Goal: Information Seeking & Learning: Understand process/instructions

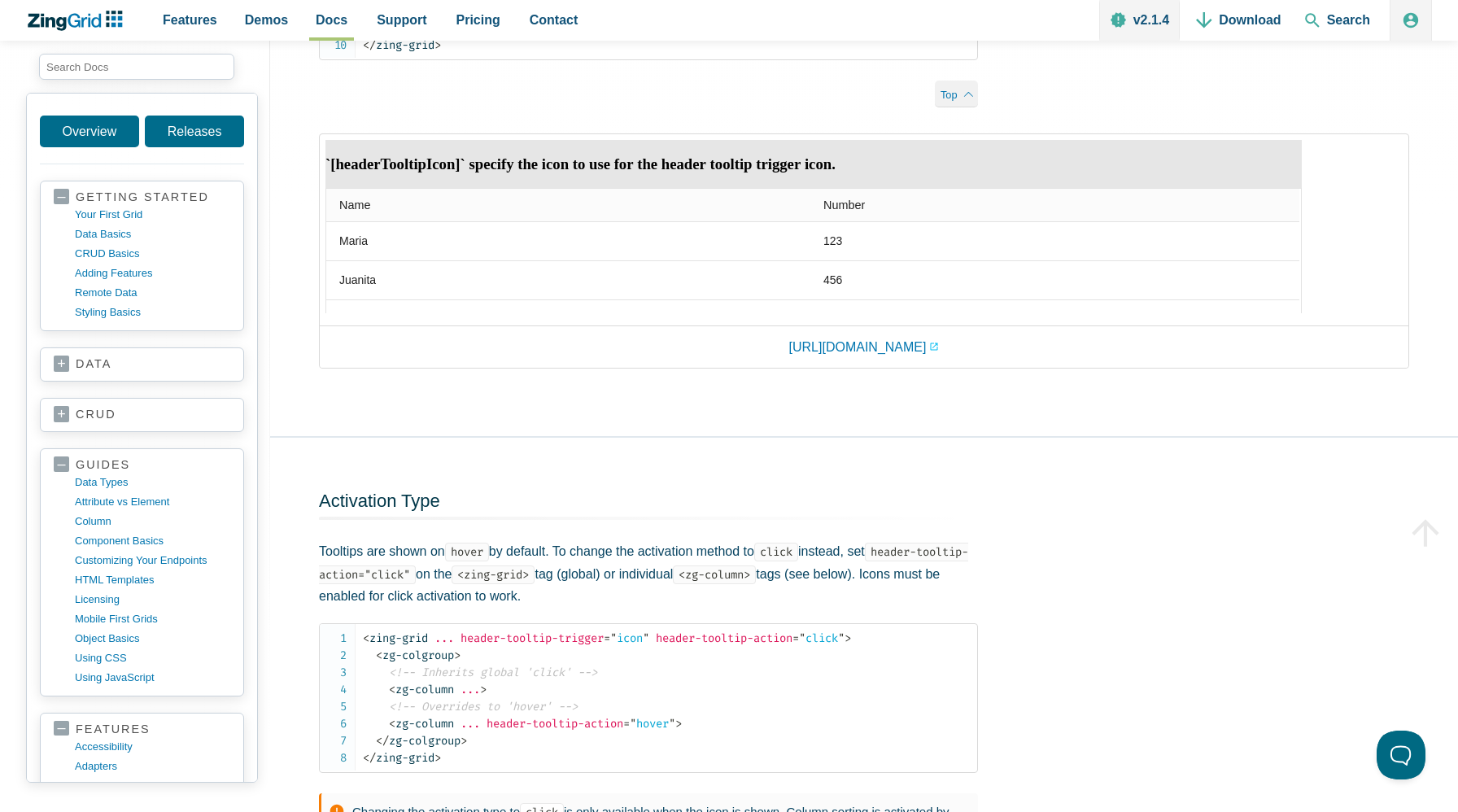
scroll to position [4473, 0]
drag, startPoint x: 465, startPoint y: 450, endPoint x: 910, endPoint y: 443, distance: 445.1
copy span "header-tooltip-trigger = " icon " header-tooltip-icon-position = " left ""
drag, startPoint x: 339, startPoint y: 404, endPoint x: 413, endPoint y: 405, distance: 74.0
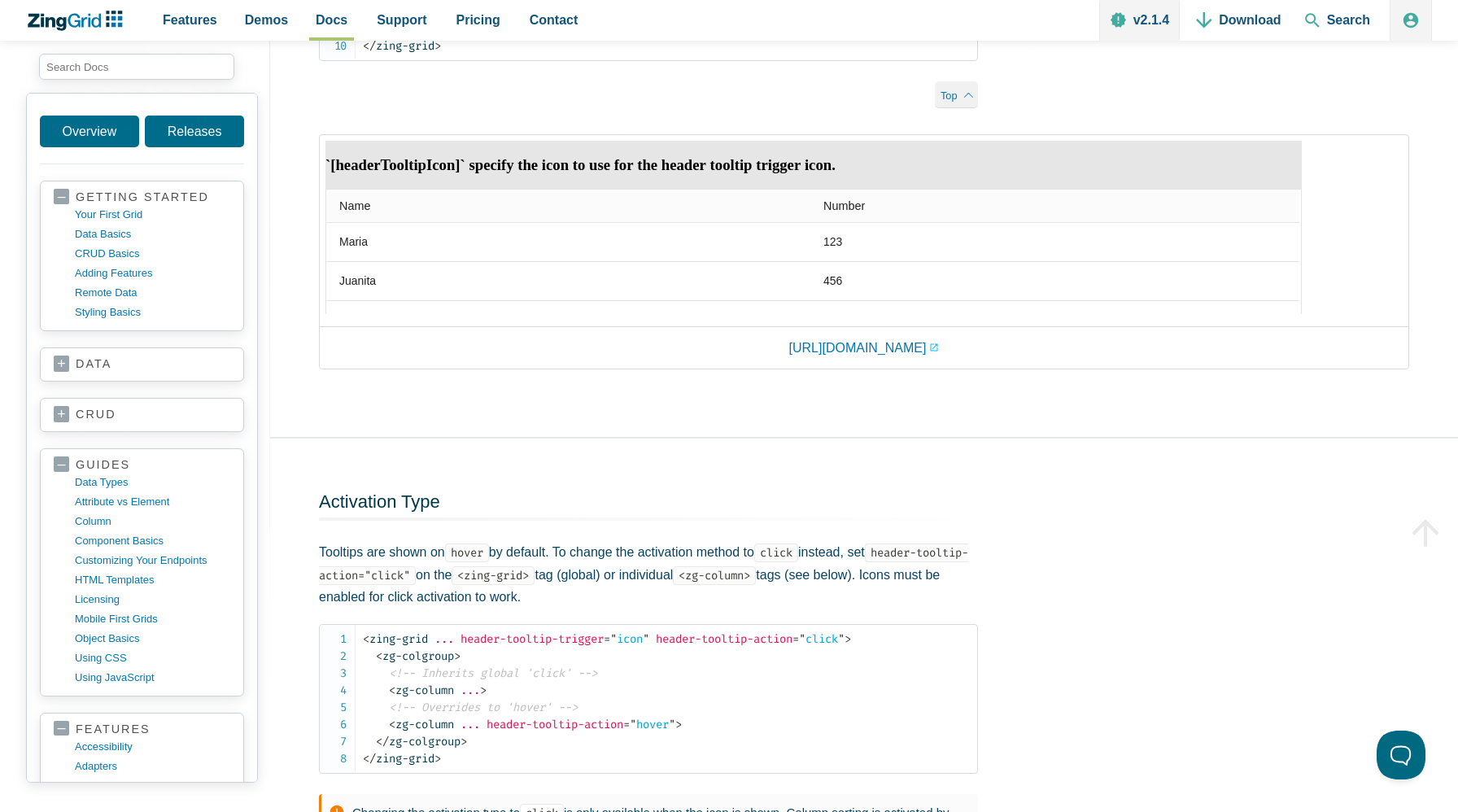
copy code "after-text"
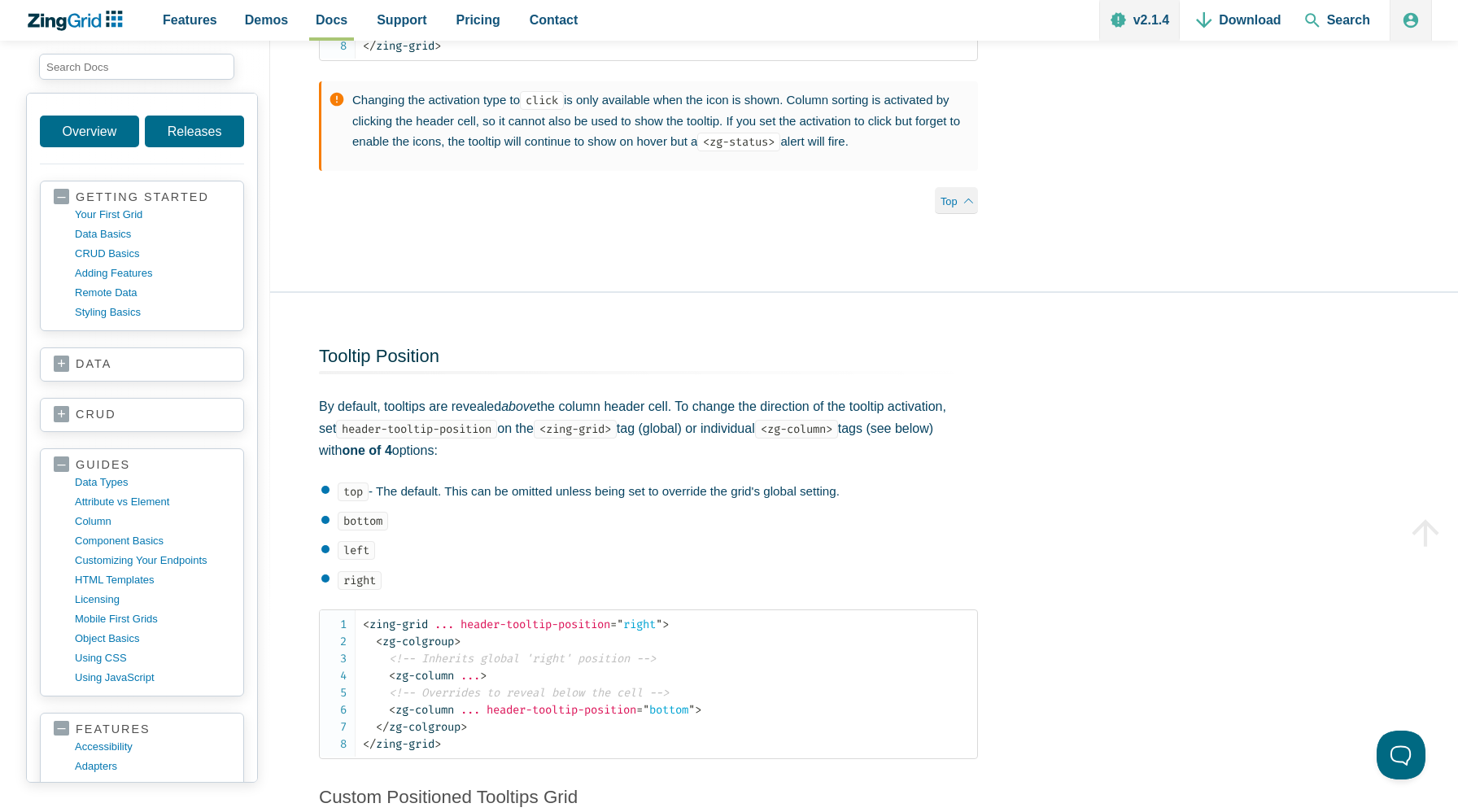
scroll to position [5180, 0]
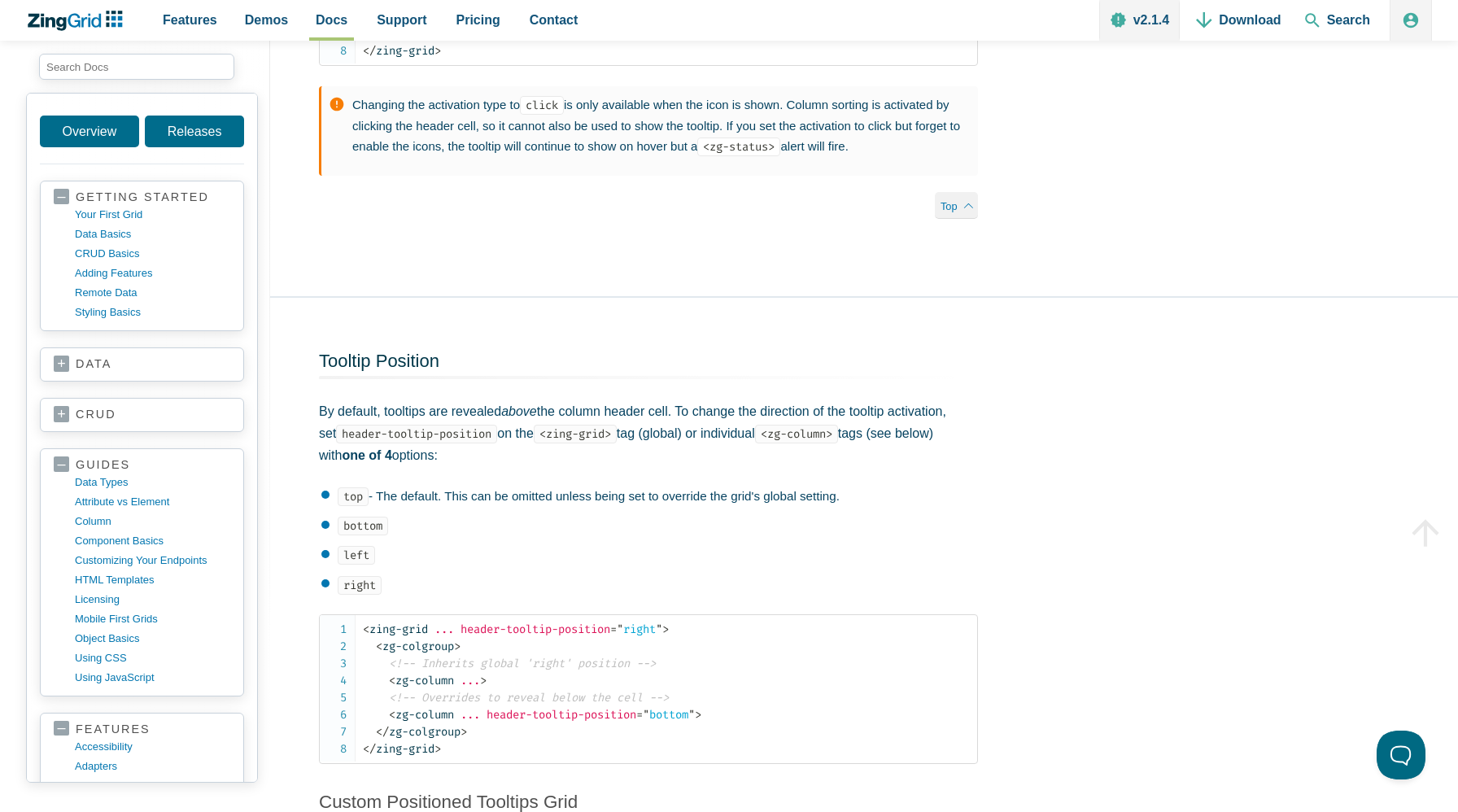
drag, startPoint x: 666, startPoint y: 485, endPoint x: 820, endPoint y: 485, distance: 154.0
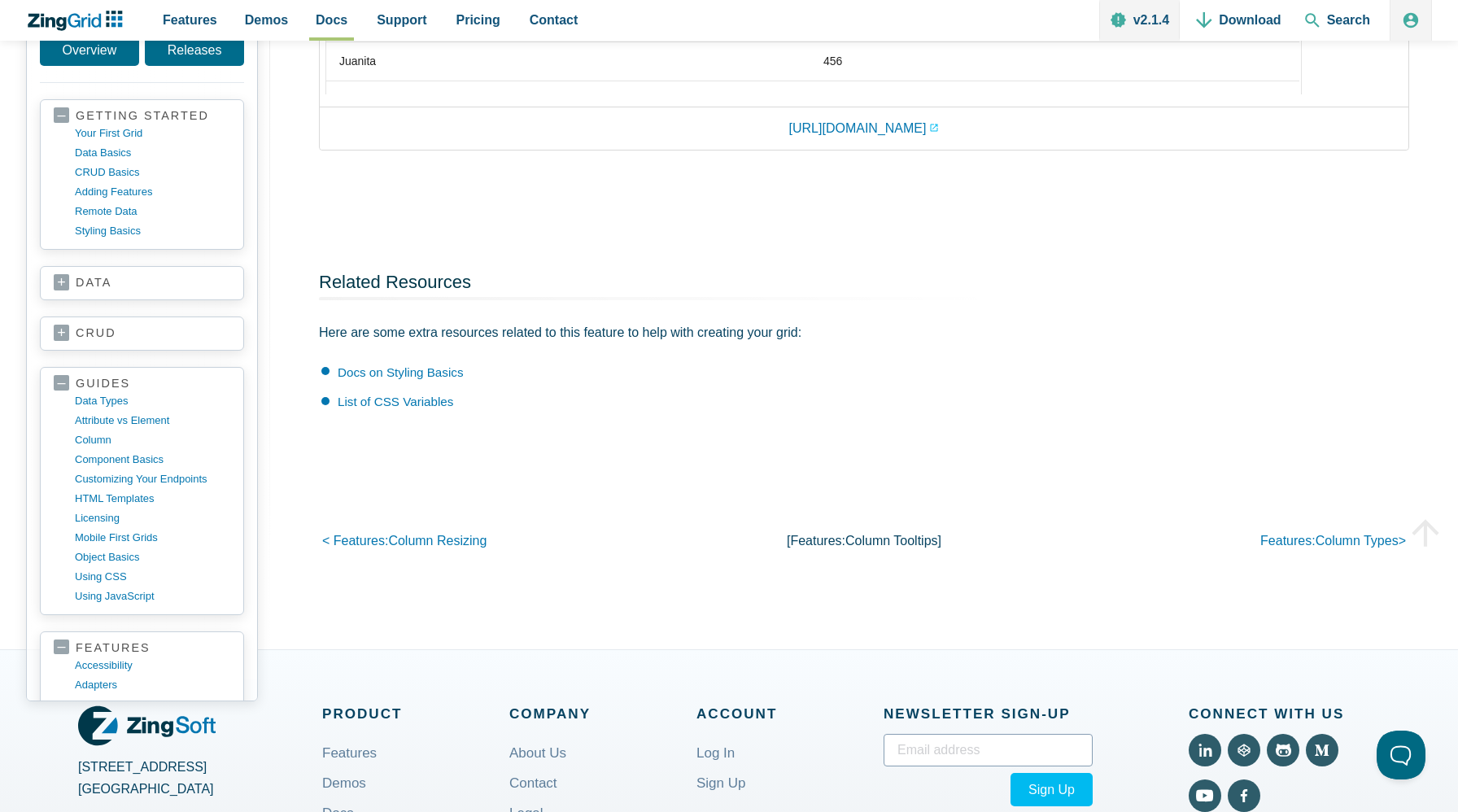
scroll to position [6115, 0]
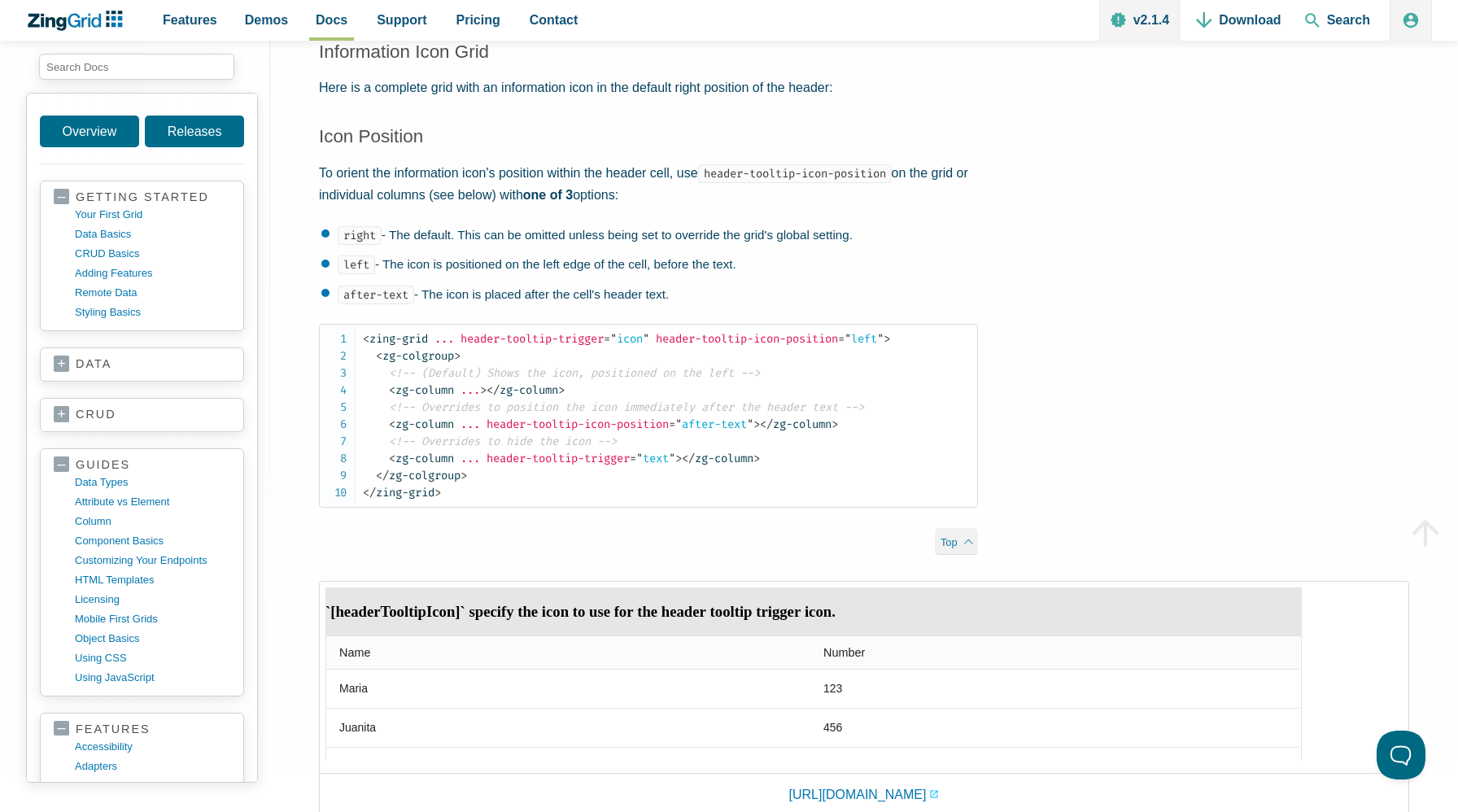
scroll to position [4032, 0]
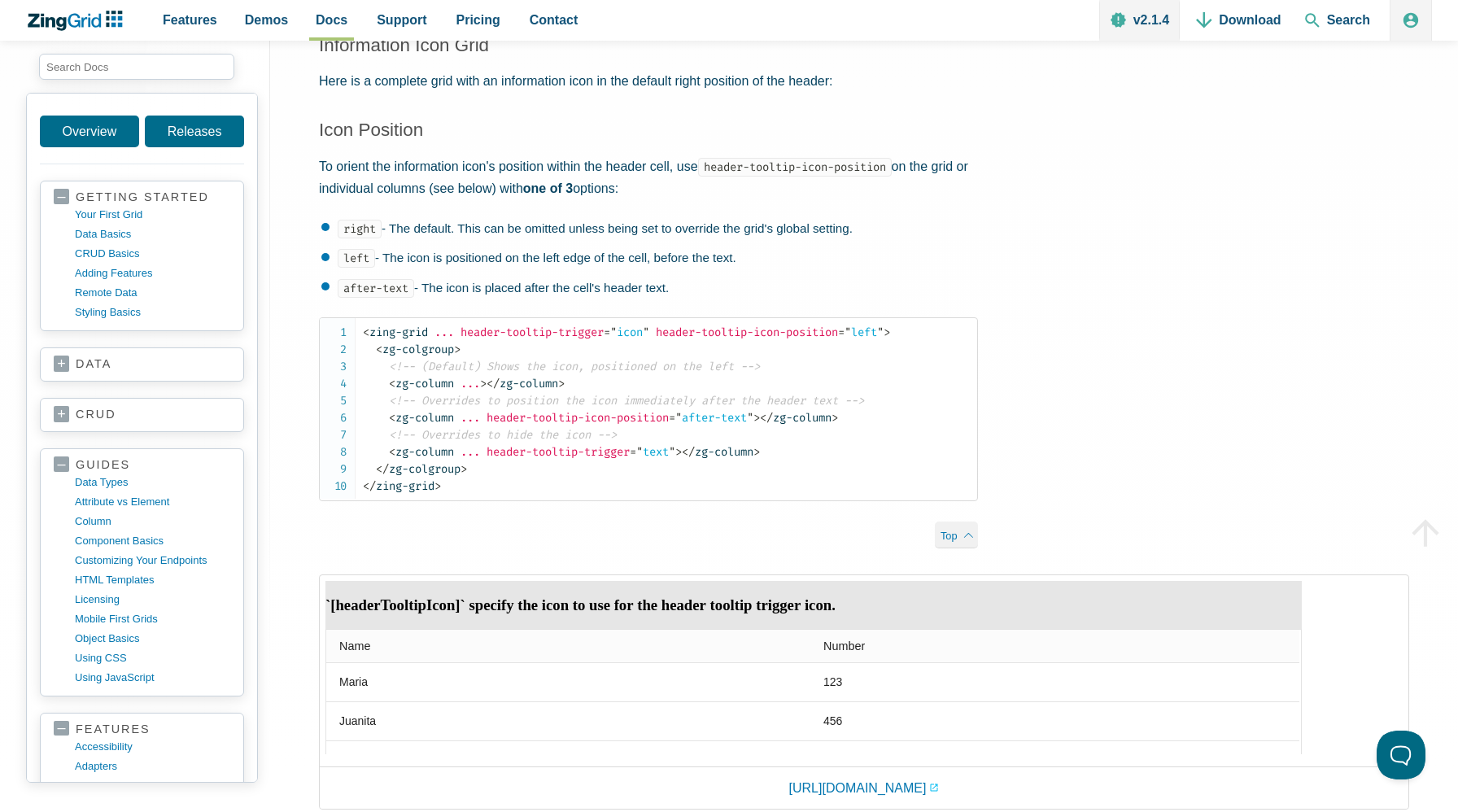
drag, startPoint x: 436, startPoint y: 488, endPoint x: 636, endPoint y: 488, distance: 200.0
copy code "header-tooltip-trigger="text""
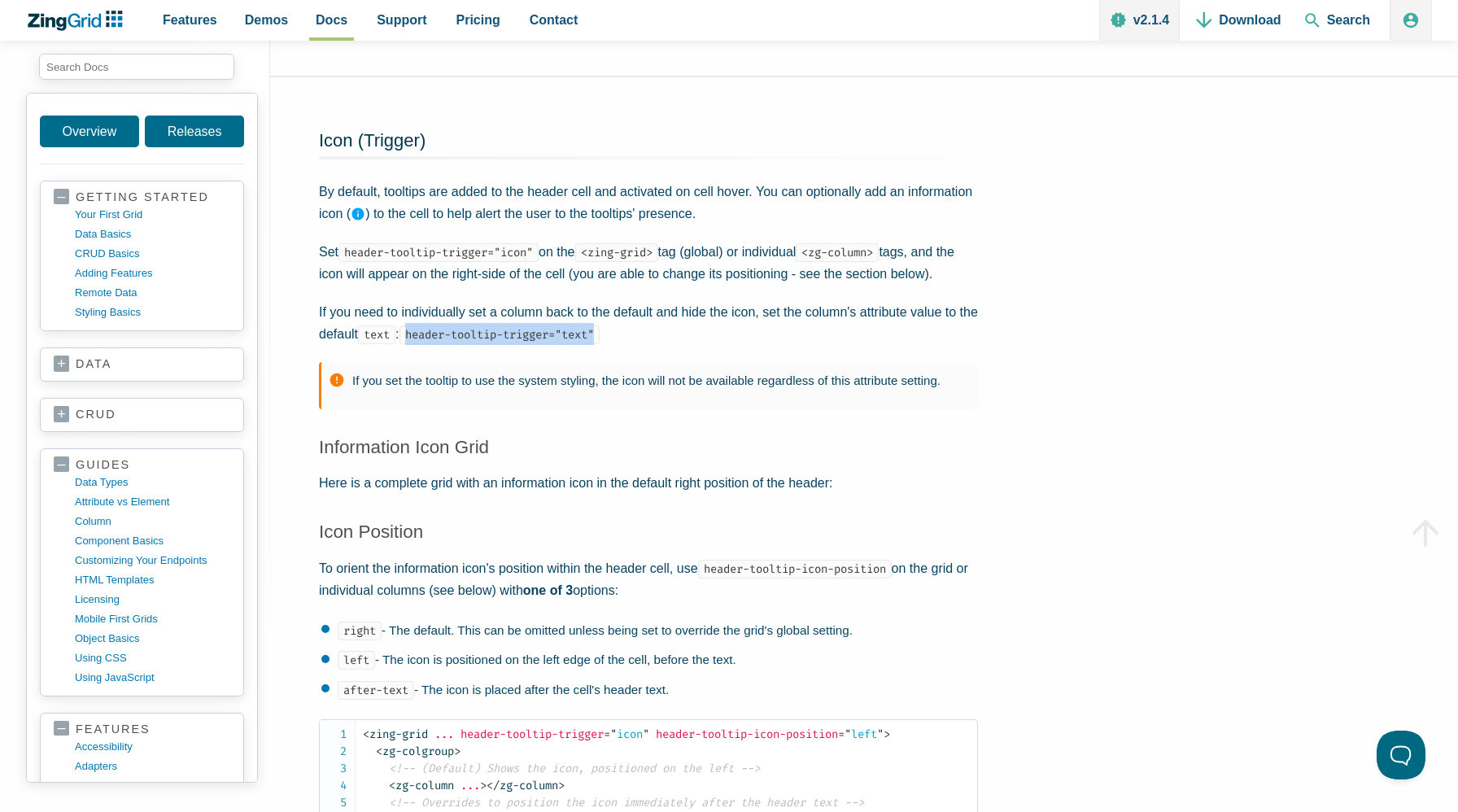
scroll to position [3468, 0]
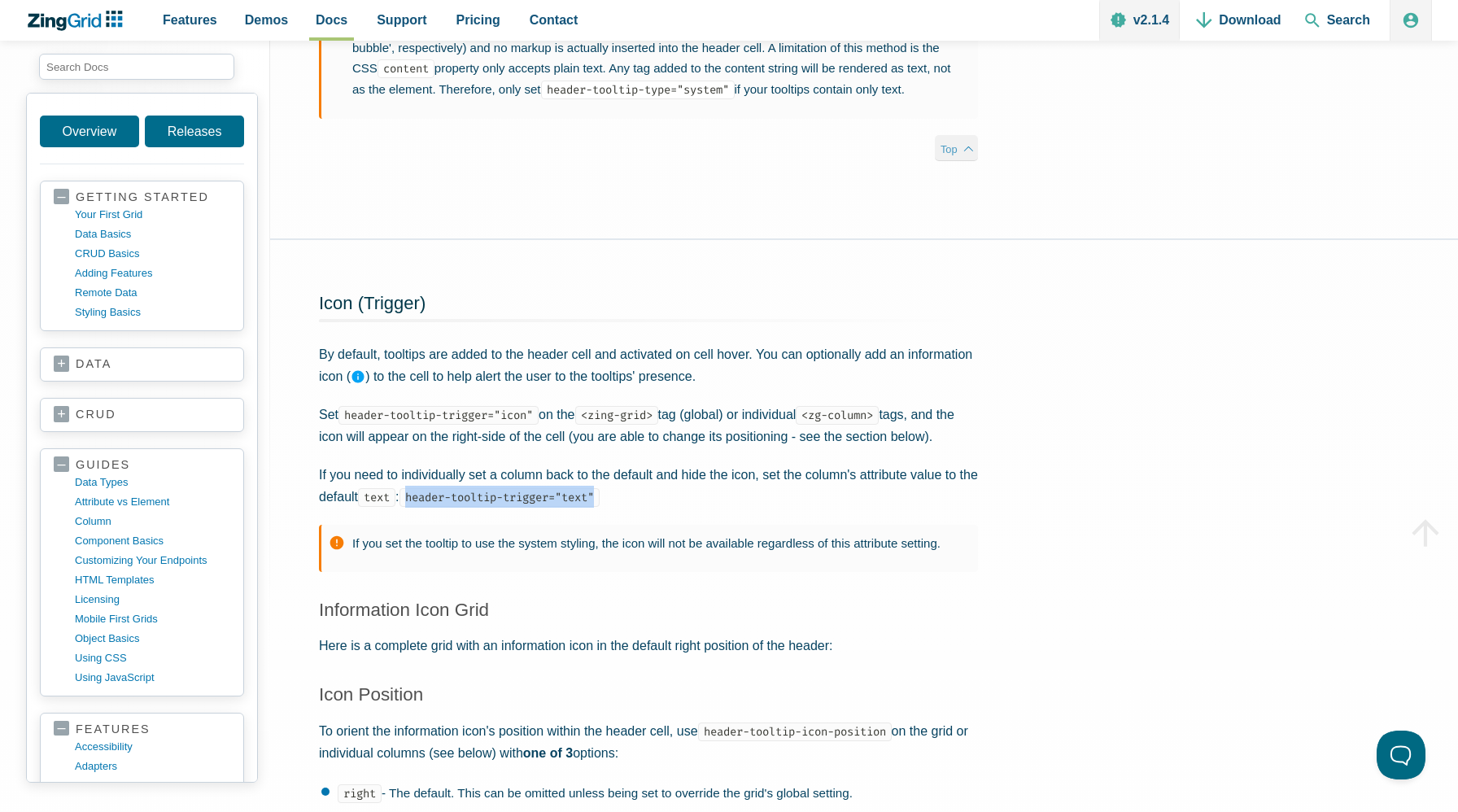
click at [945, 162] on span "Top" at bounding box center [956, 148] width 44 height 27
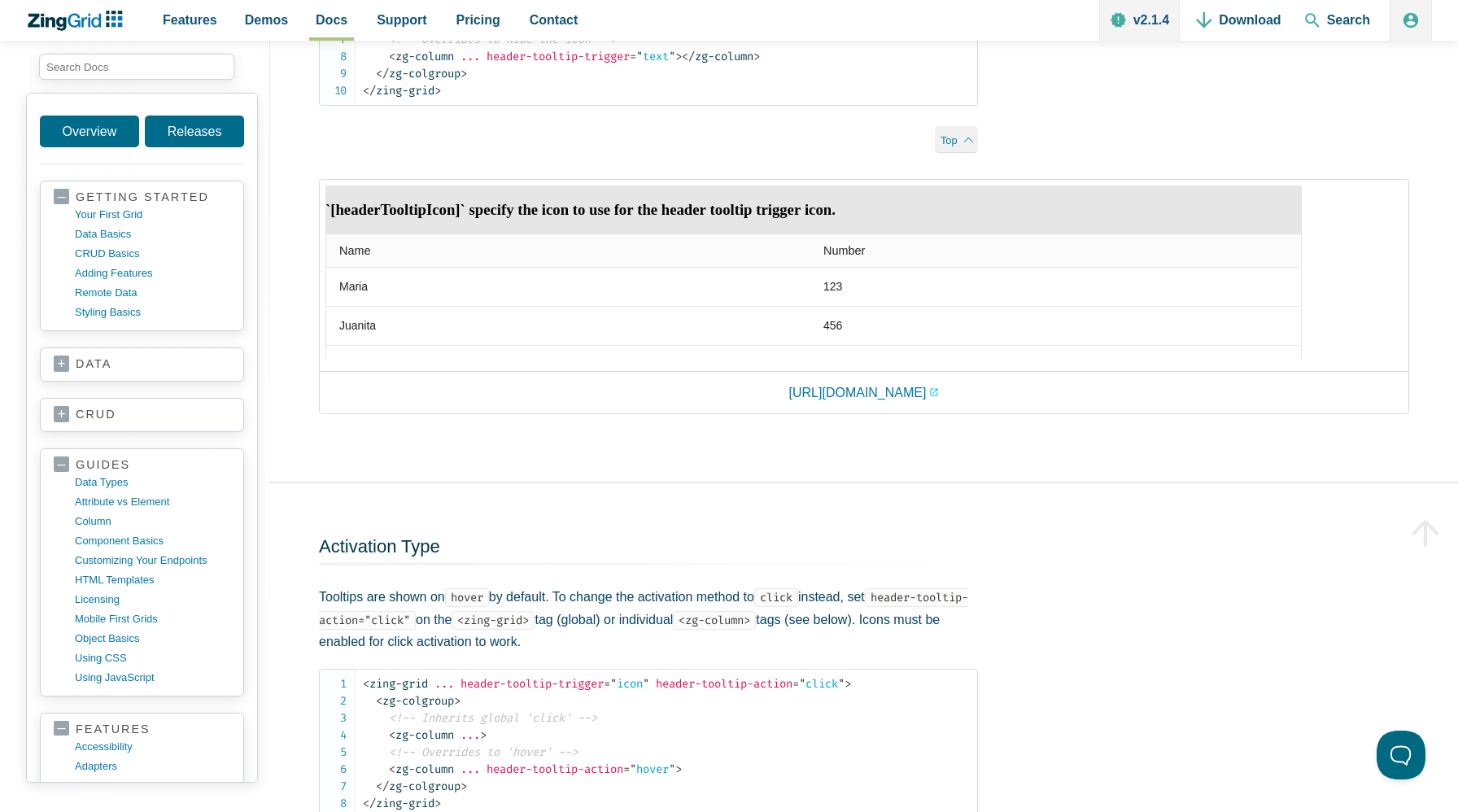
scroll to position [4715, 0]
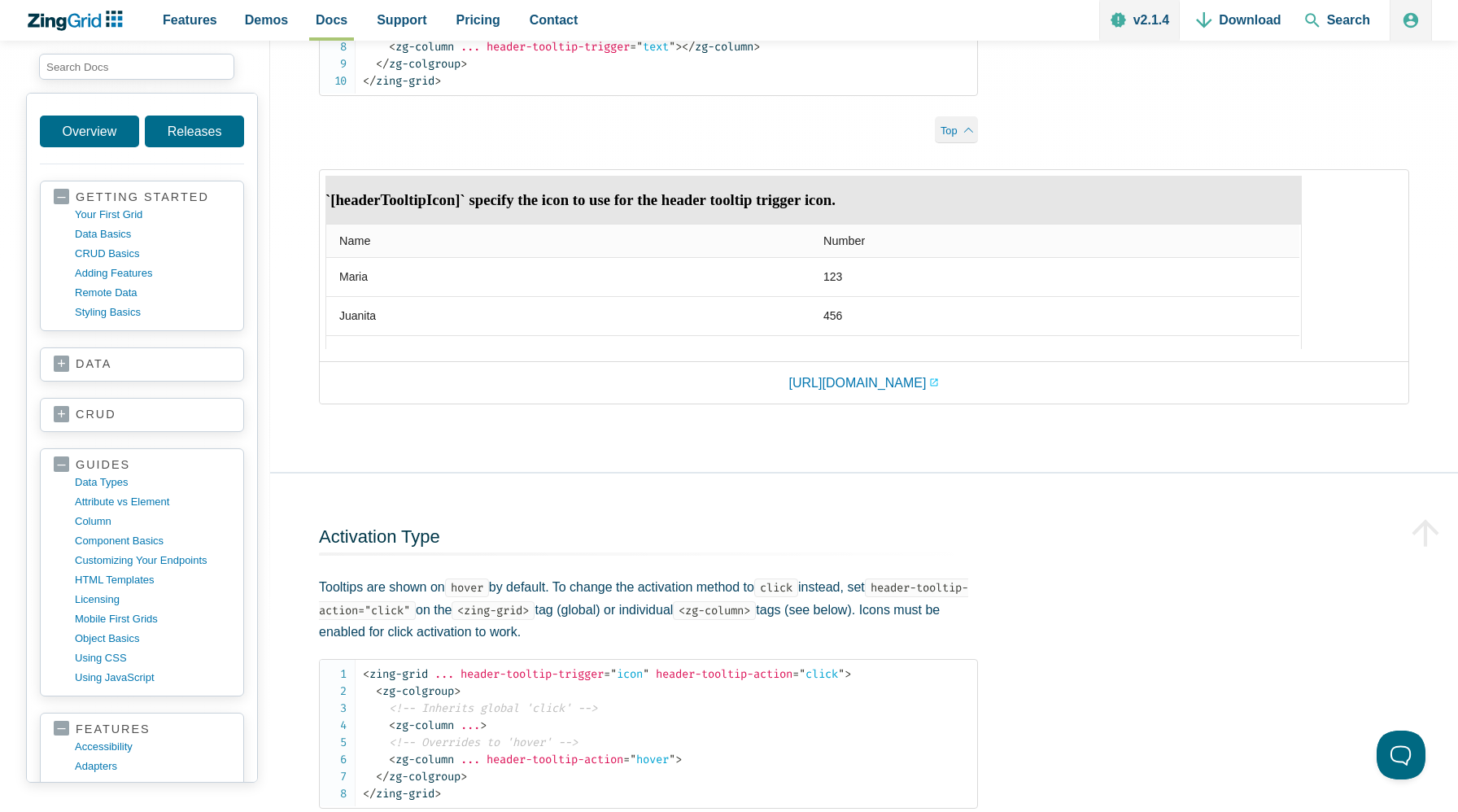
click at [833, 349] on img "App Content" at bounding box center [813, 262] width 976 height 173
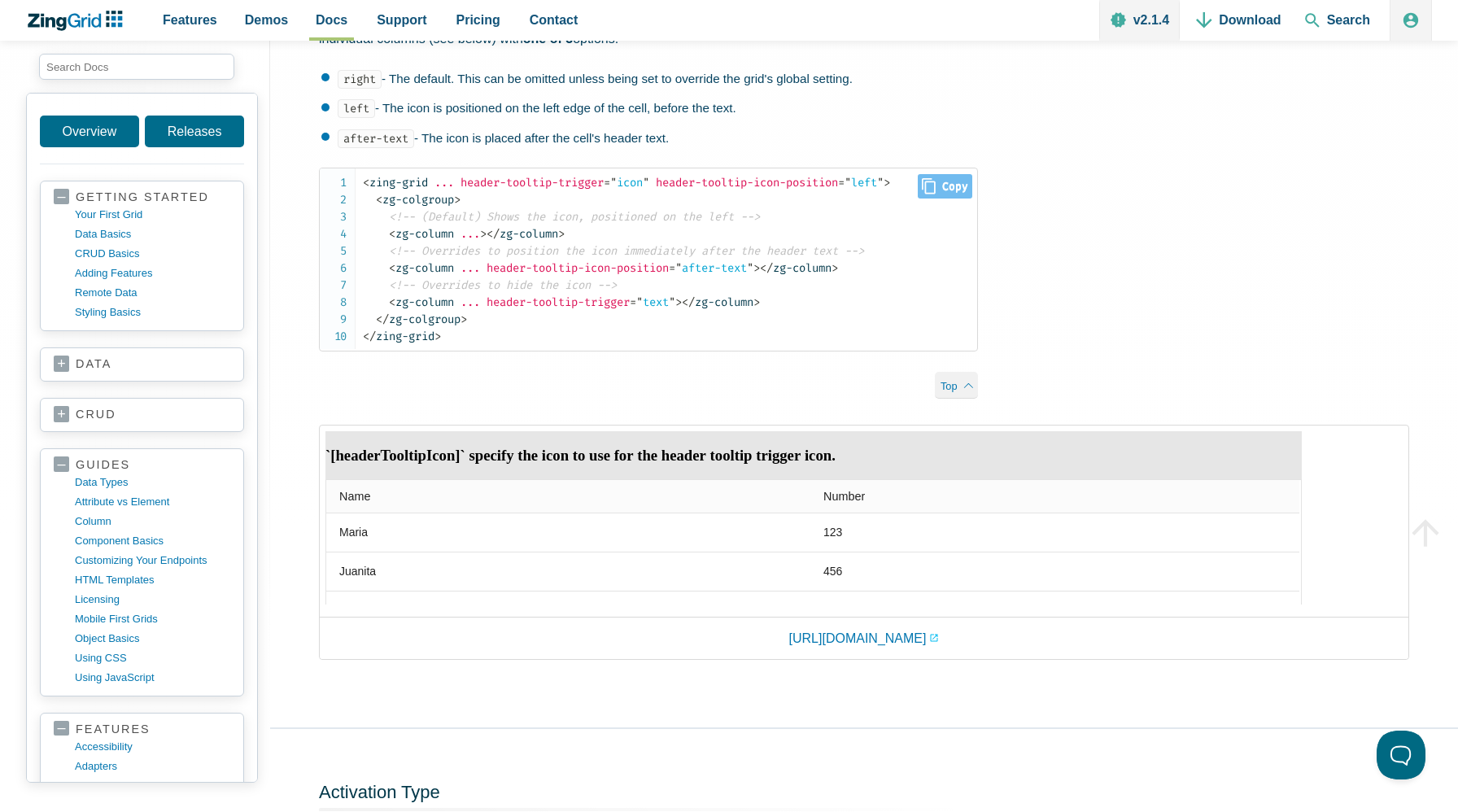
scroll to position [4456, 0]
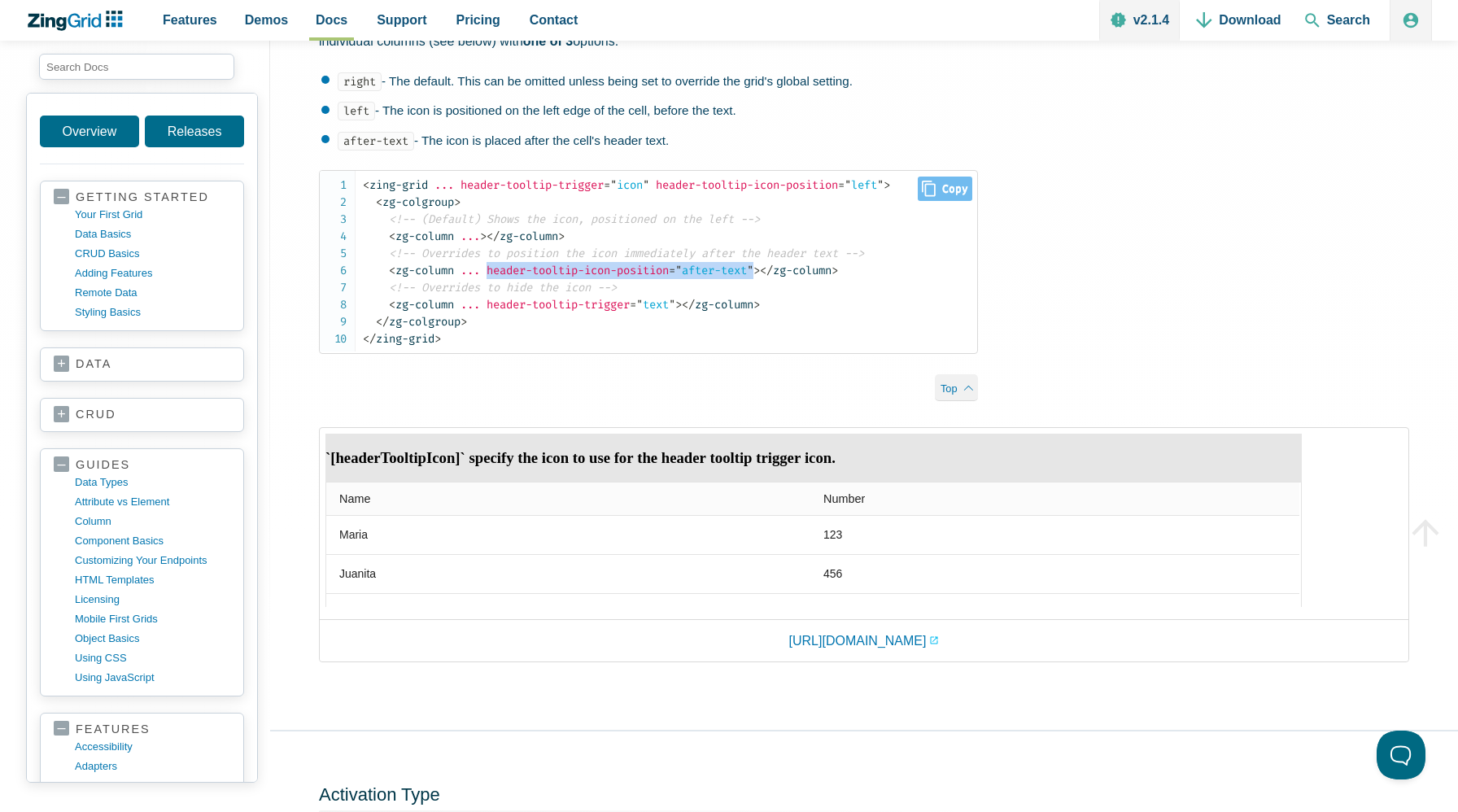
drag, startPoint x: 492, startPoint y: 398, endPoint x: 773, endPoint y: 395, distance: 281.0
click at [760, 278] on span "< zg-column ... header-tooltip-icon-position = " after-text " >" at bounding box center [574, 270] width 371 height 14
copy span "header-tooltip-icon-position = " after-text ""
drag, startPoint x: 689, startPoint y: 429, endPoint x: 492, endPoint y: 434, distance: 197.1
click at [492, 311] on span "< zg-column ... header-tooltip-trigger = " text " >" at bounding box center [535, 305] width 293 height 14
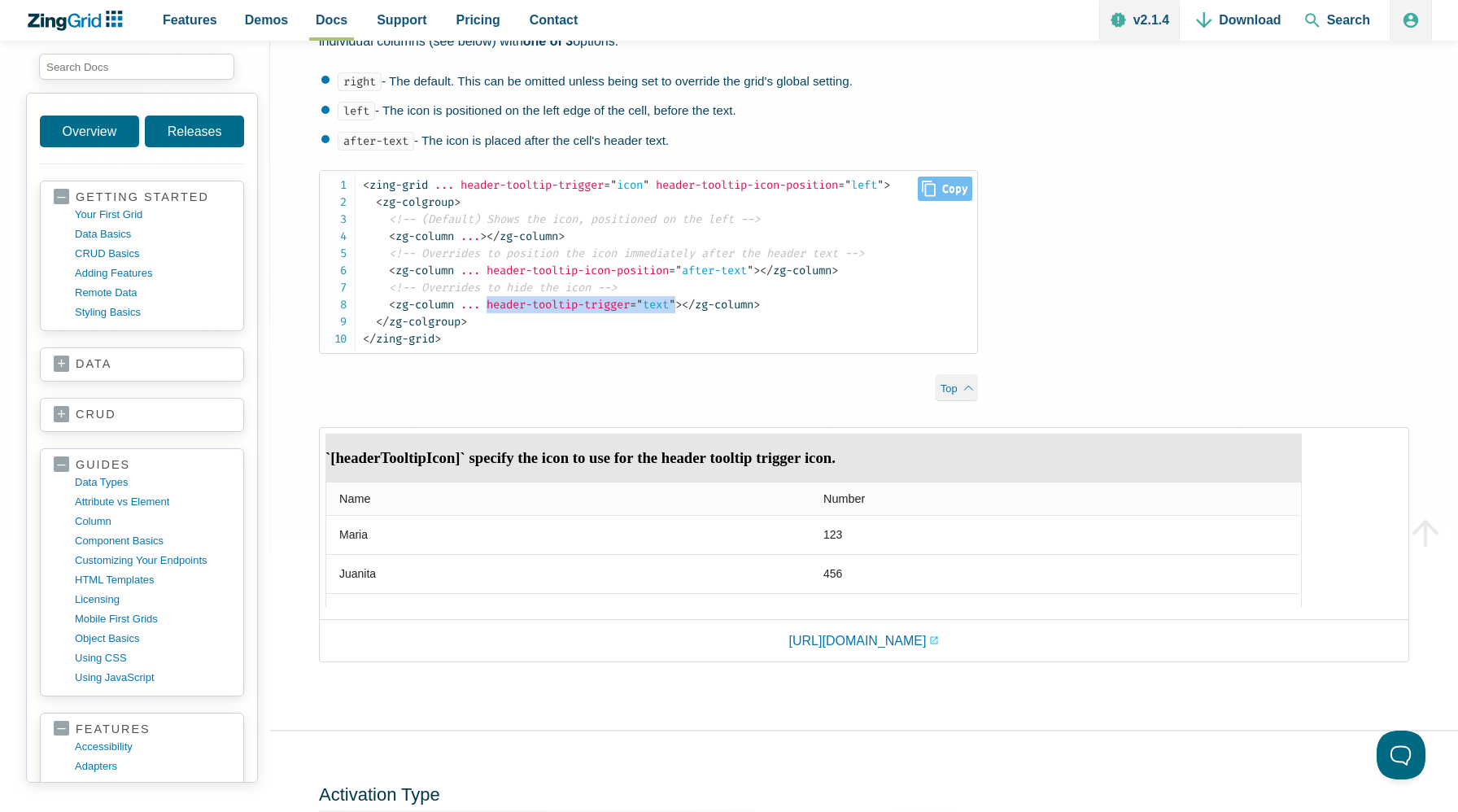
copy span "header-tooltip-trigger = " text ""
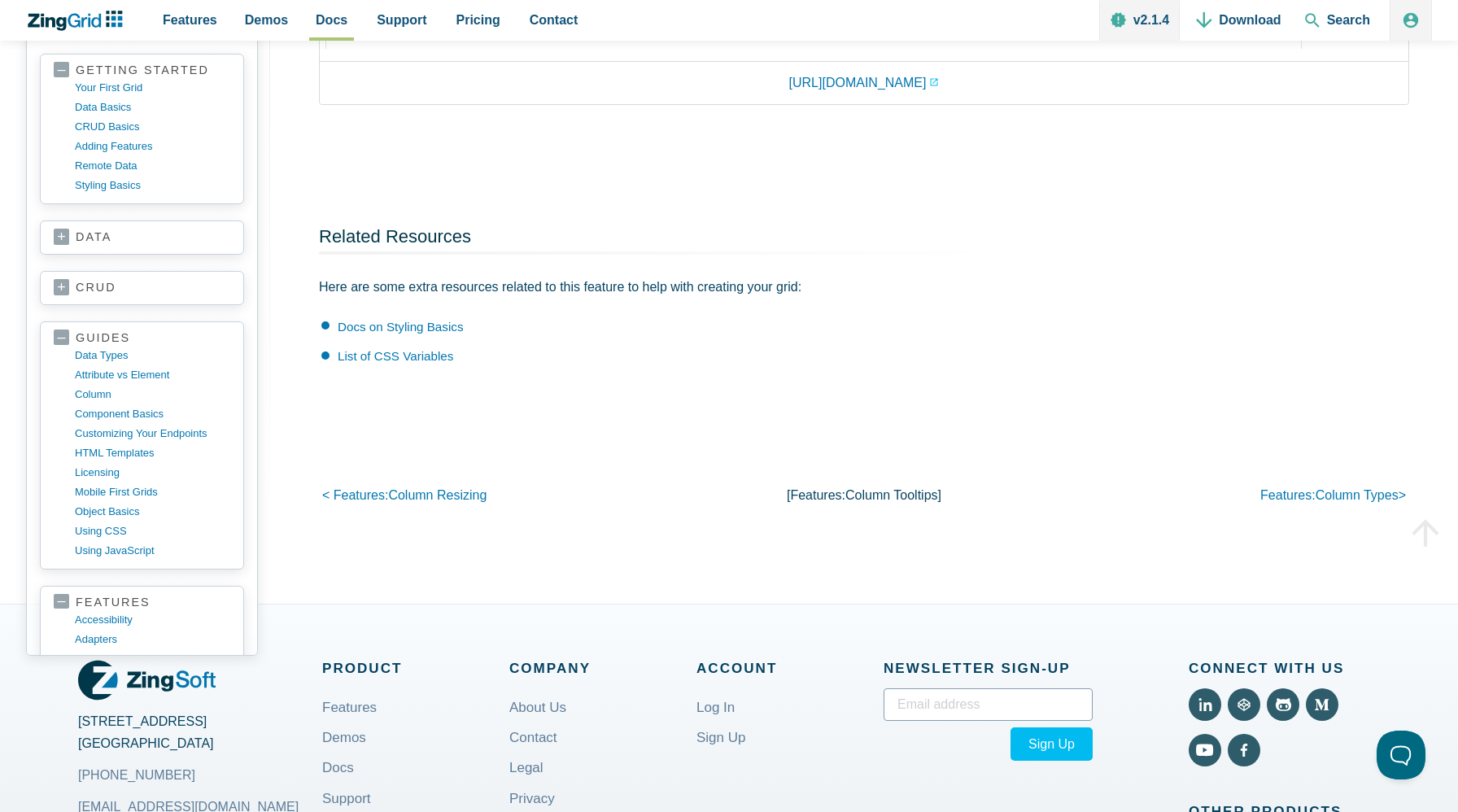
scroll to position [6614, 0]
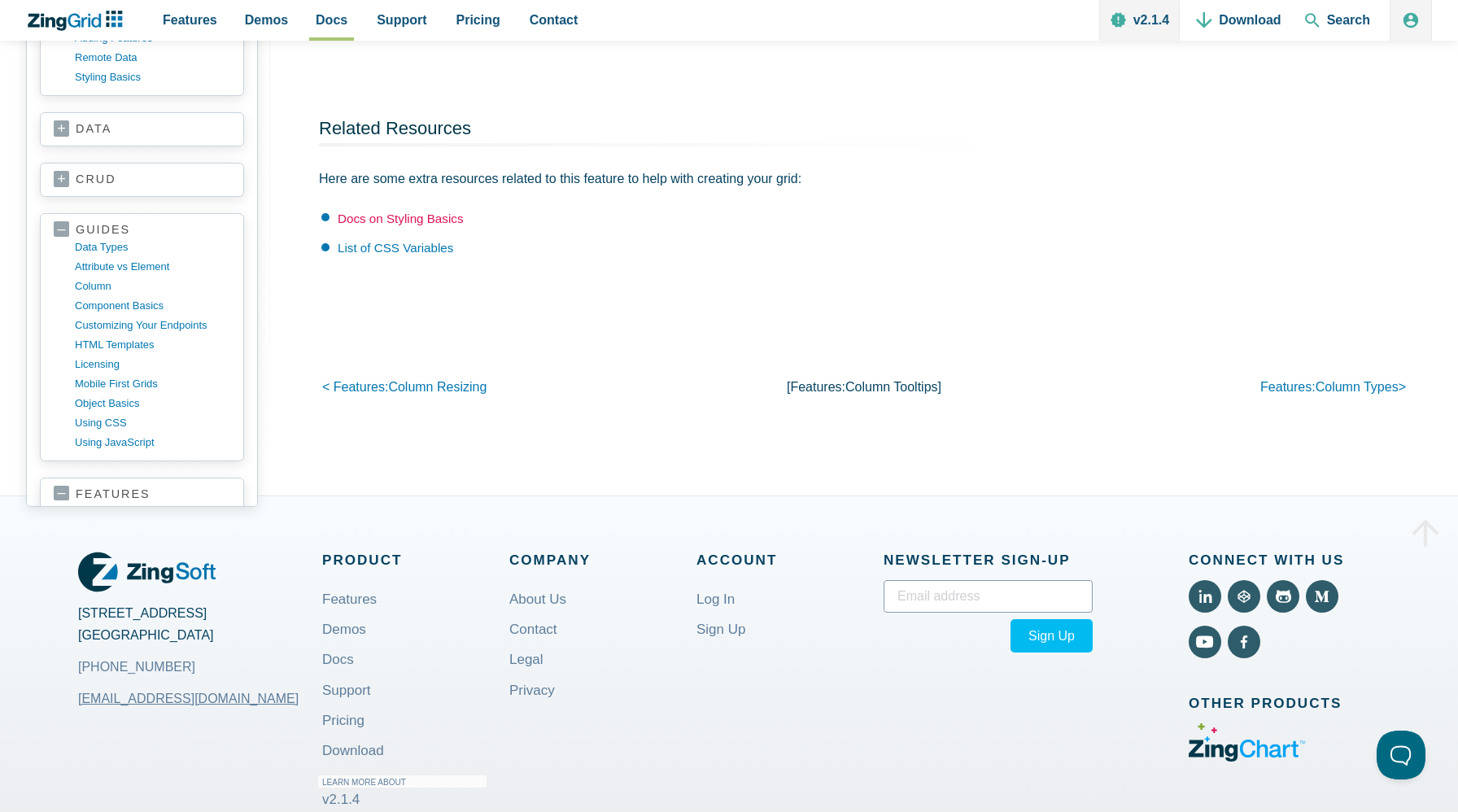
click at [407, 225] on link "Docs on Styling Basics" at bounding box center [400, 218] width 125 height 14
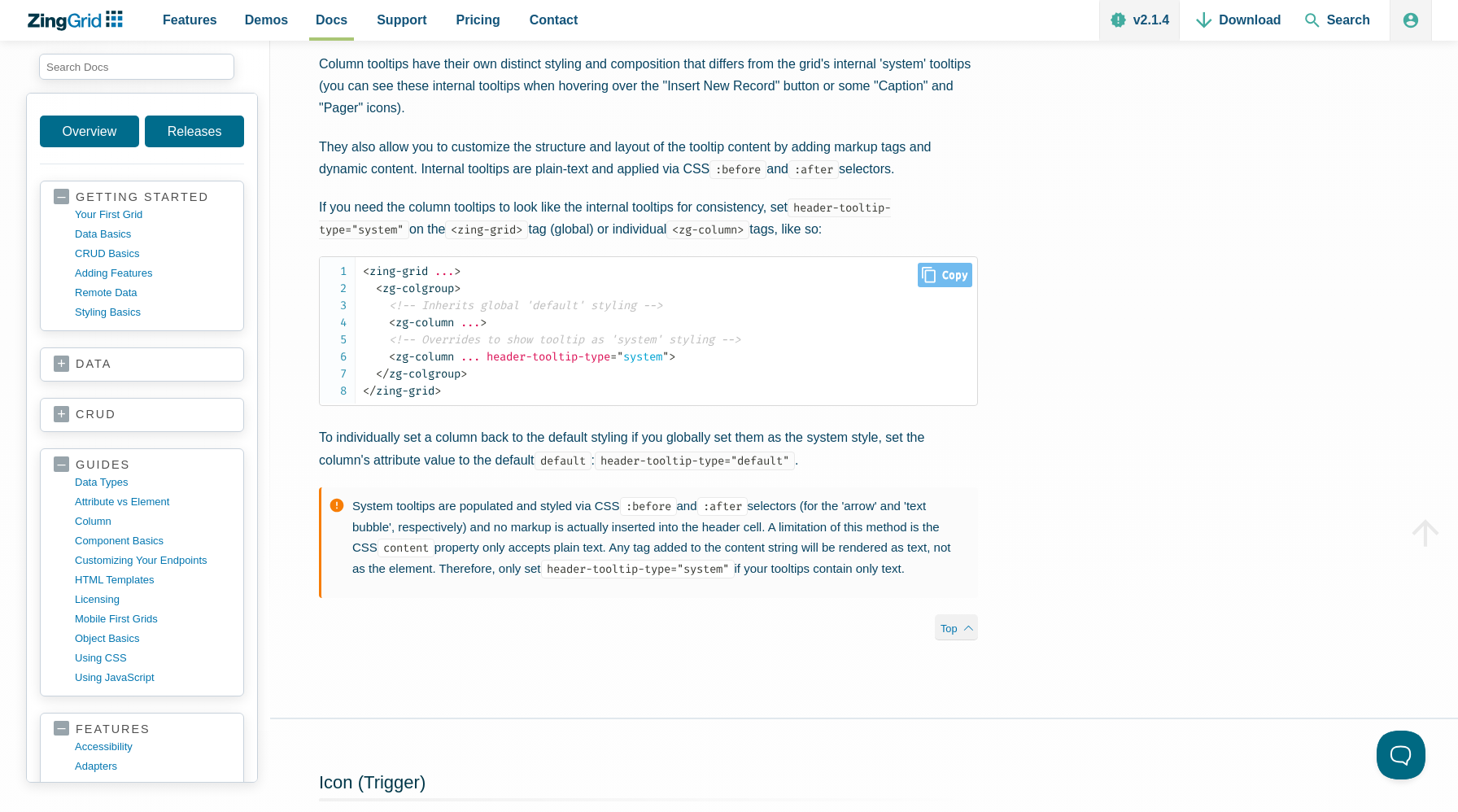
scroll to position [3262, 0]
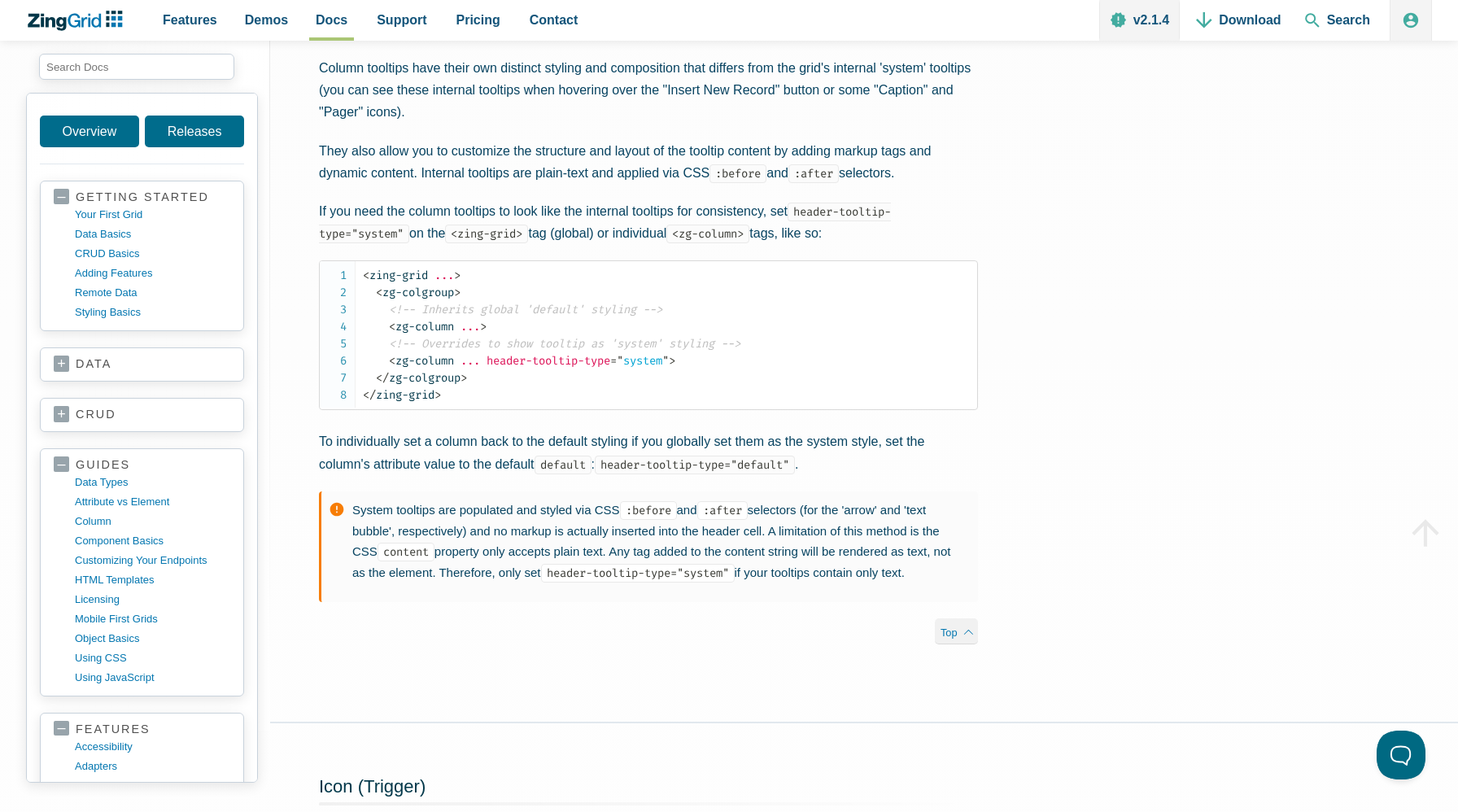
drag, startPoint x: 305, startPoint y: 137, endPoint x: 880, endPoint y: 368, distance: 619.7
click at [880, 368] on div "Tooltip Type and Styling Column tooltips have their own distinct styling and co…" at bounding box center [648, 313] width 757 height 717
copy div "Tooltip Type and Styling Column tooltips have their own distinct styling and co…"
